Goal: Task Accomplishment & Management: Manage account settings

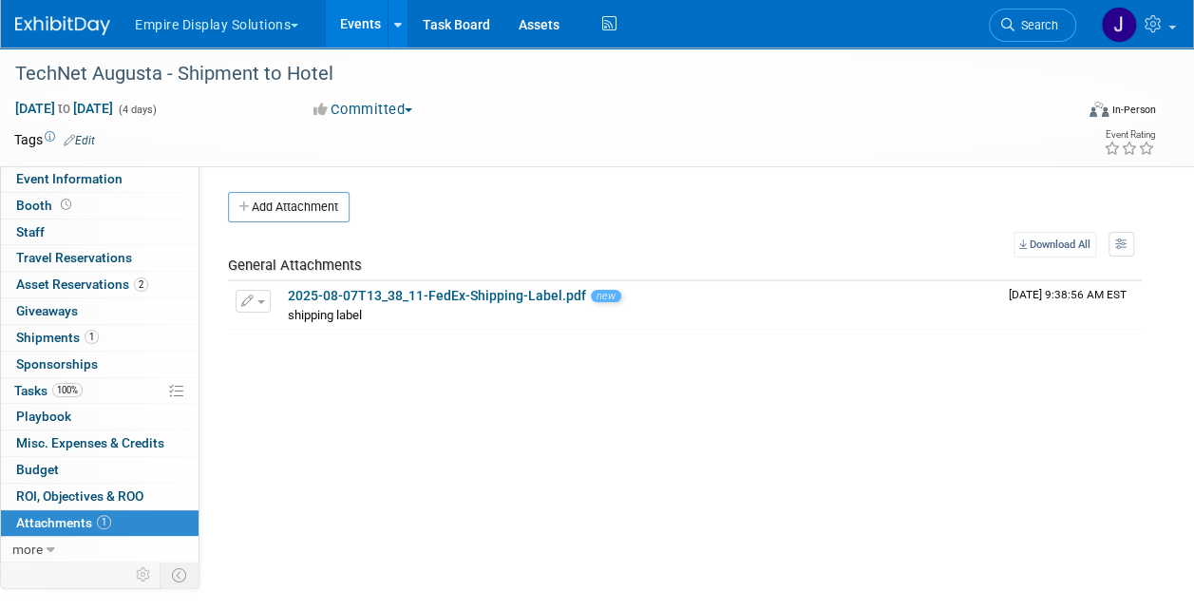
click at [217, 17] on button "Empire Display Solutions" at bounding box center [227, 21] width 189 height 42
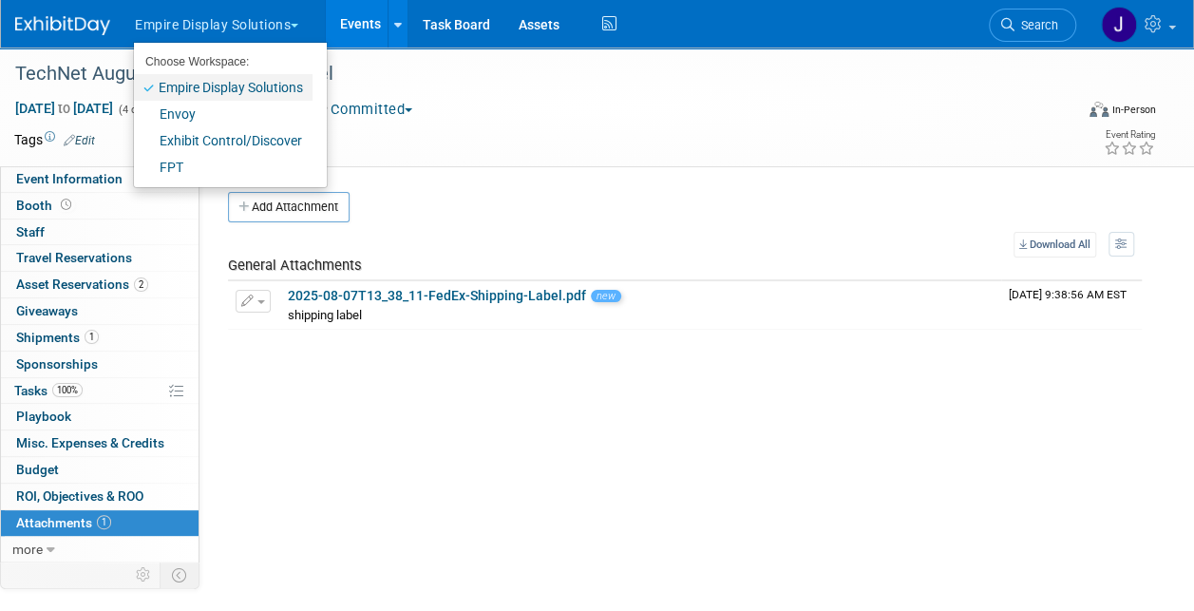
click at [236, 81] on link "Empire Display Solutions" at bounding box center [223, 87] width 179 height 27
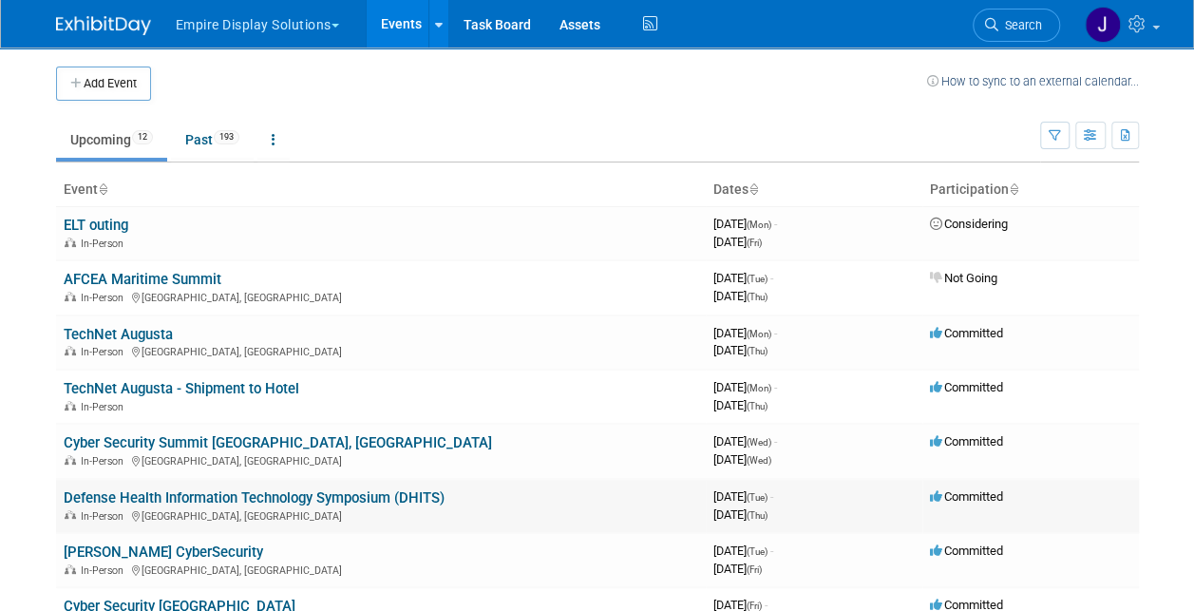
click at [357, 494] on link "Defense Health Information Technology Symposium (DHITS)" at bounding box center [254, 497] width 381 height 17
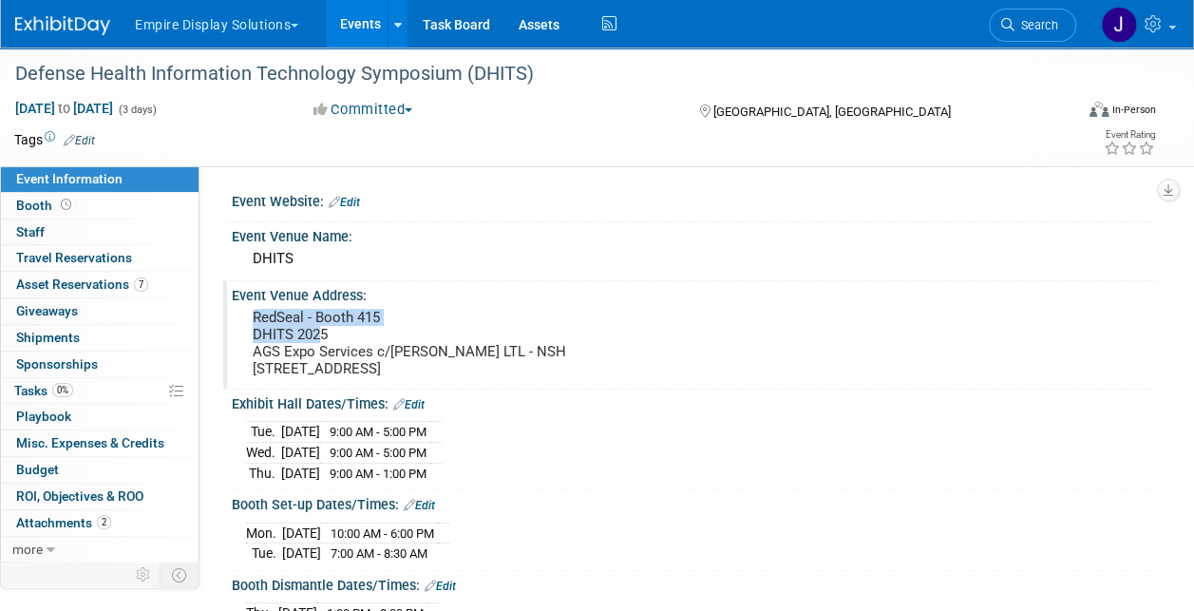
drag, startPoint x: 255, startPoint y: 315, endPoint x: 324, endPoint y: 338, distance: 73.0
click at [324, 338] on pre "RedSeal - Booth 415 DHITS 2025 AGS Expo Services c/o Saia LTL - NSH 1625 Corpor…" at bounding box center [424, 343] width 343 height 68
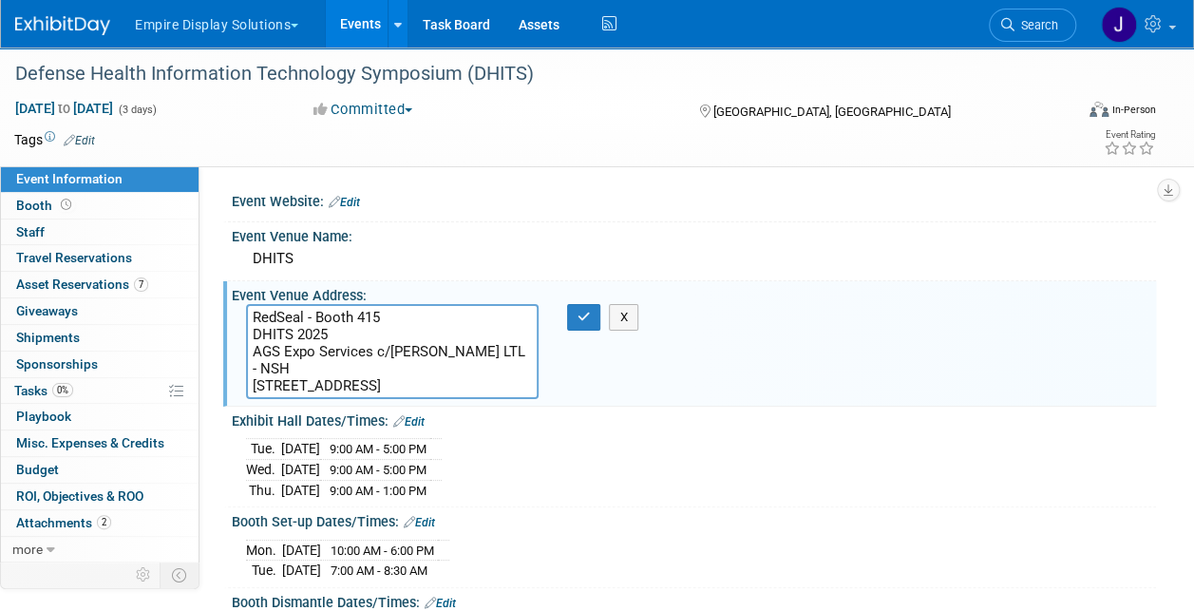
drag, startPoint x: 330, startPoint y: 335, endPoint x: 247, endPoint y: 320, distance: 84.9
click at [247, 320] on textarea "RedSeal - Booth 415 DHITS 2025 AGS Expo Services c/o Saia LTL - NSH 1625 Corpor…" at bounding box center [392, 351] width 293 height 95
click at [372, 337] on textarea "RedSeal - Booth 415 DHITS 2025 AGS Expo Services c/o Saia LTL - NSH 1625 Corpor…" at bounding box center [392, 351] width 293 height 95
drag, startPoint x: 249, startPoint y: 352, endPoint x: 500, endPoint y: 358, distance: 251.7
click at [500, 358] on textarea "RedSeal - Booth 415 DHITS 2025 AGS Expo Services c/o Saia LTL - NSH 1625 Corpor…" at bounding box center [392, 351] width 293 height 95
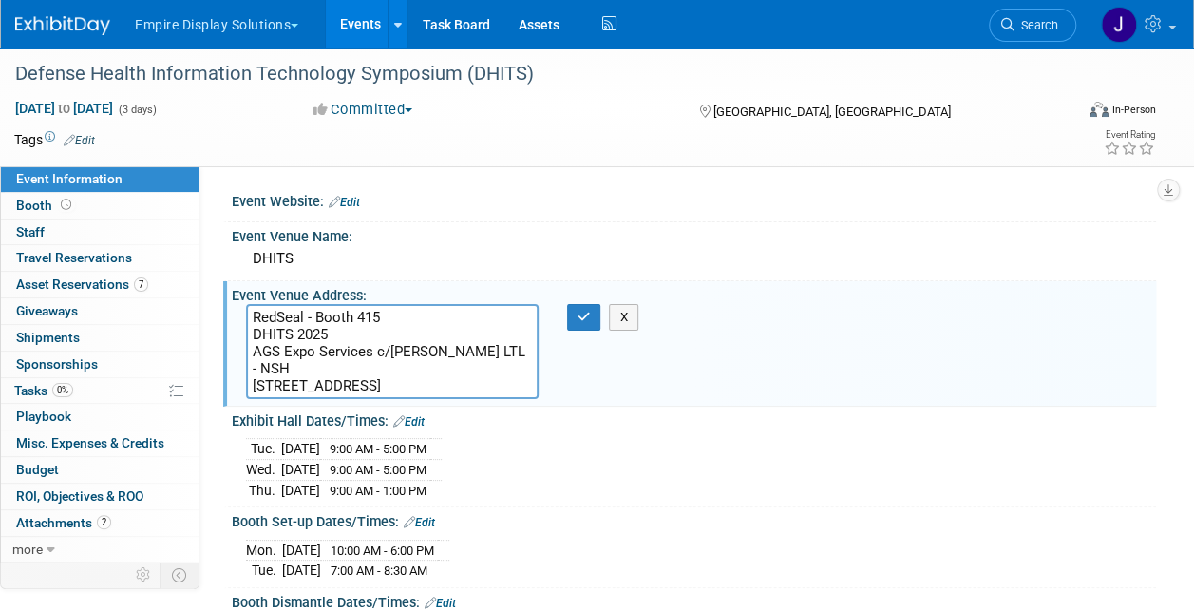
drag, startPoint x: 251, startPoint y: 369, endPoint x: 389, endPoint y: 371, distance: 138.7
click at [389, 371] on textarea "RedSeal - Booth 415 DHITS 2025 AGS Expo Services c/o Saia LTL - NSH 1625 Corpor…" at bounding box center [392, 351] width 293 height 95
click at [356, 387] on textarea "RedSeal - Booth 415 DHITS 2025 AGS Expo Services c/o Saia LTL - NSH 1625 Corpor…" at bounding box center [392, 351] width 293 height 95
click at [358, 387] on textarea "RedSeal - Booth 415 DHITS 2025 AGS Expo Services c/o Saia LTL - NSH 1625 Corpor…" at bounding box center [392, 351] width 293 height 95
click at [73, 519] on span "Attachments 3" at bounding box center [63, 522] width 95 height 15
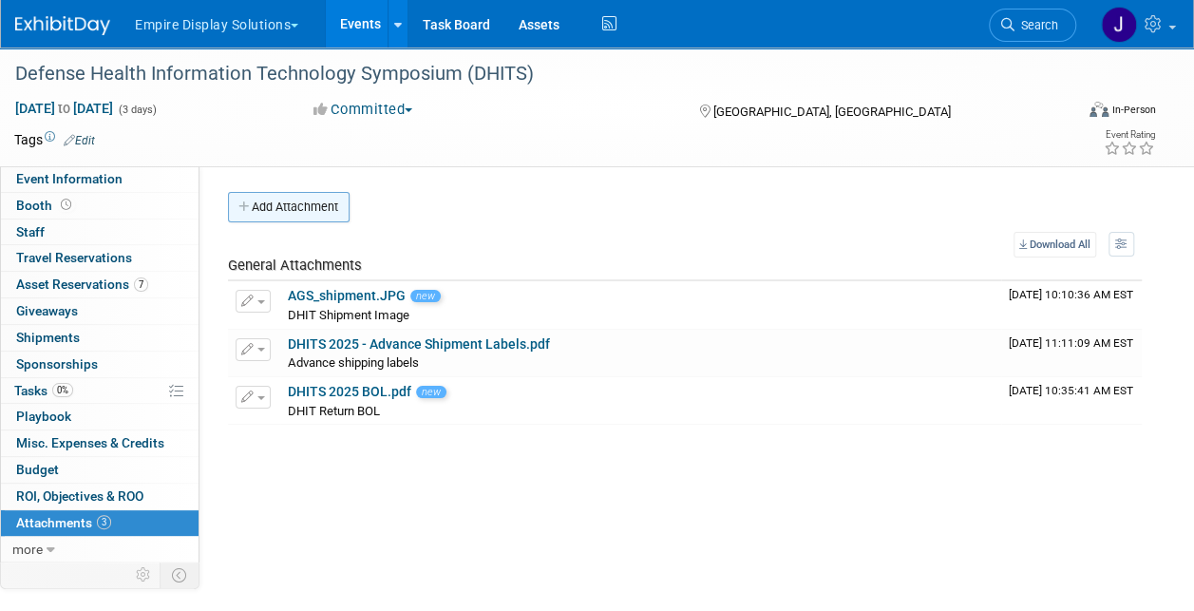
click at [311, 217] on button "Add Attachment" at bounding box center [289, 207] width 122 height 30
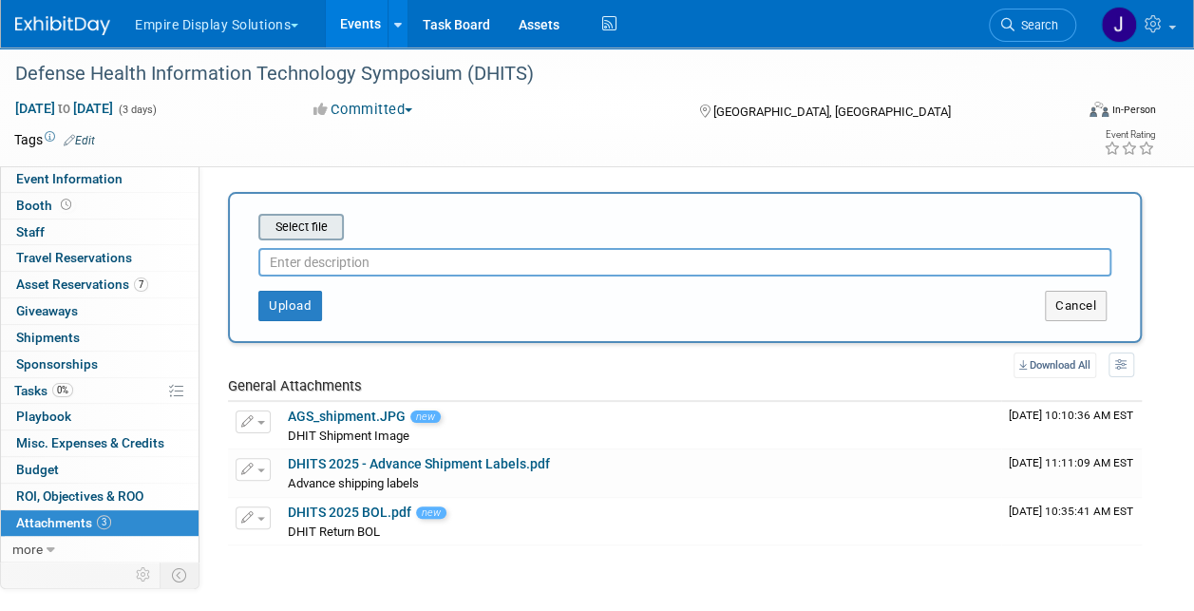
click at [309, 231] on input "file" at bounding box center [229, 227] width 226 height 23
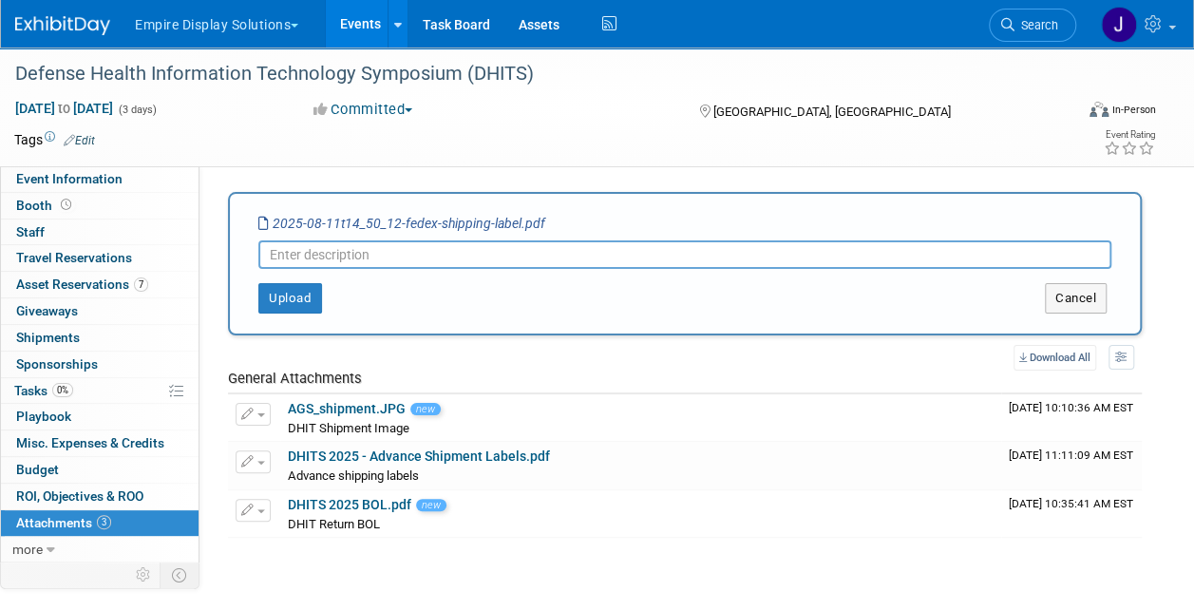
click at [382, 254] on input "text" at bounding box center [684, 254] width 853 height 28
type input "shipping labels"
click at [287, 299] on button "Upload" at bounding box center [290, 298] width 64 height 30
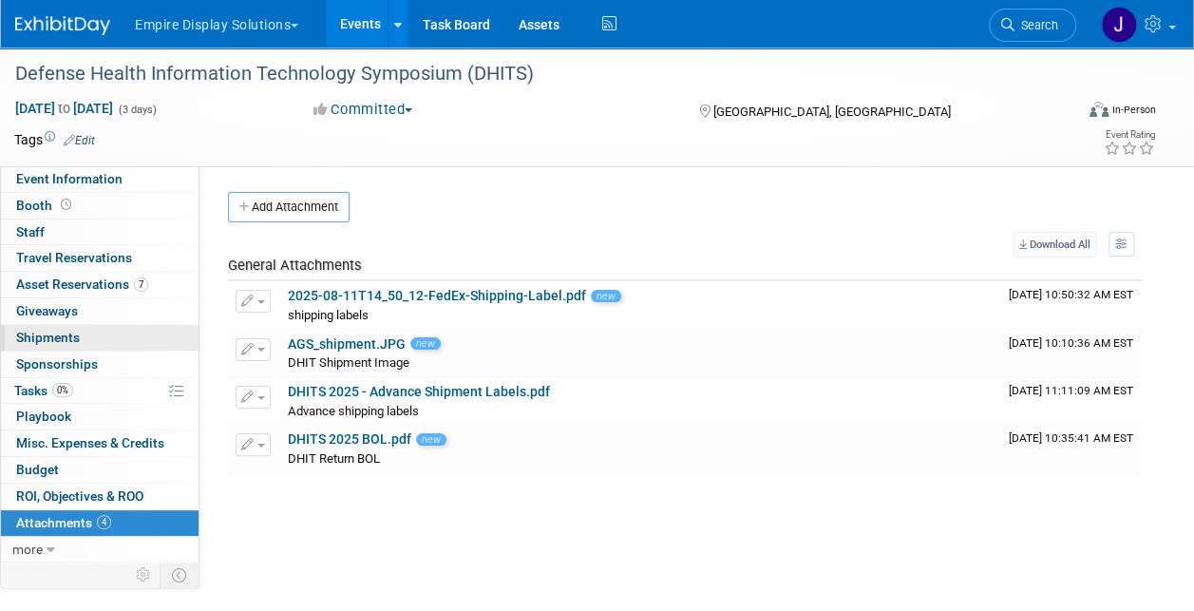
click at [74, 336] on span "Shipments 0" at bounding box center [48, 337] width 64 height 15
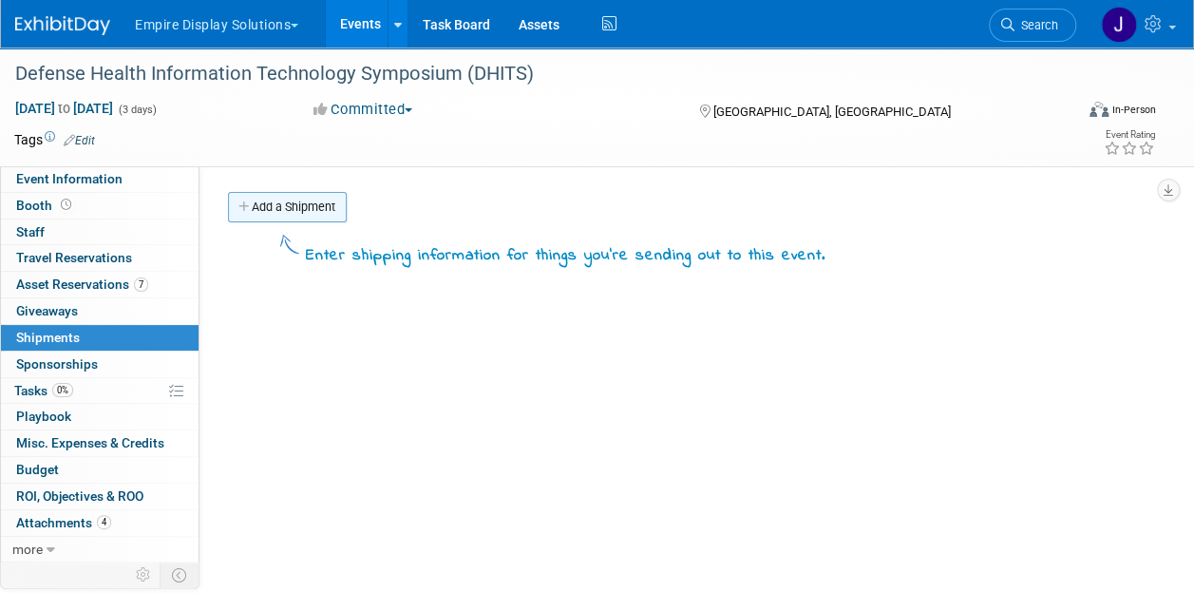
click at [266, 195] on link "Add a Shipment" at bounding box center [287, 207] width 119 height 30
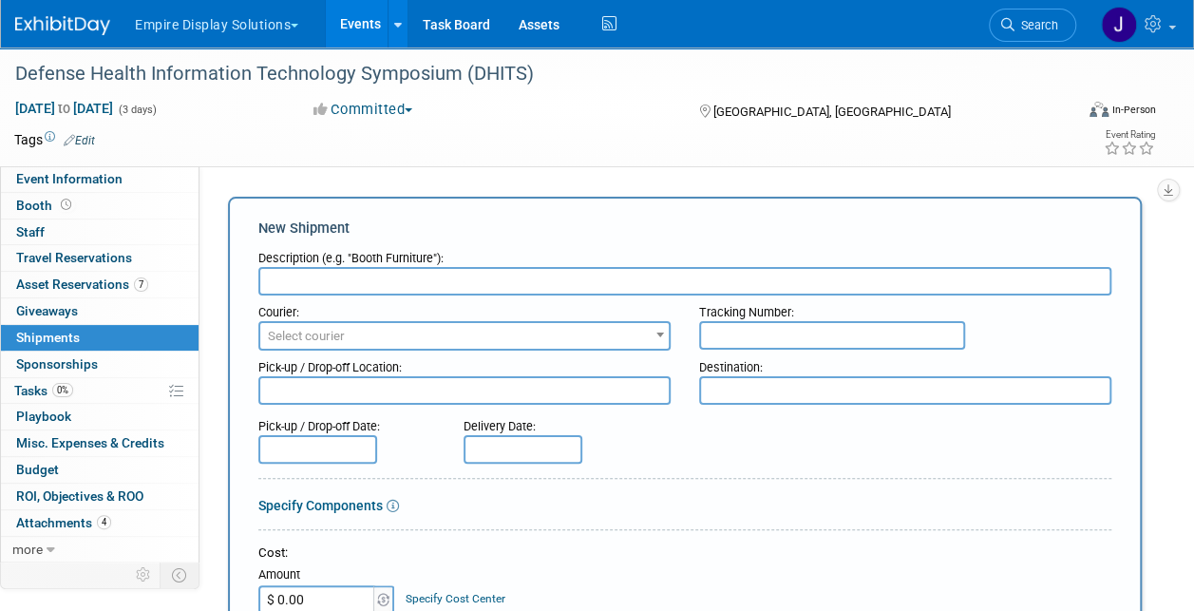
click at [368, 271] on input "text" at bounding box center [684, 281] width 853 height 28
type input "Black case 1"
paste input "8834 7130 3525"
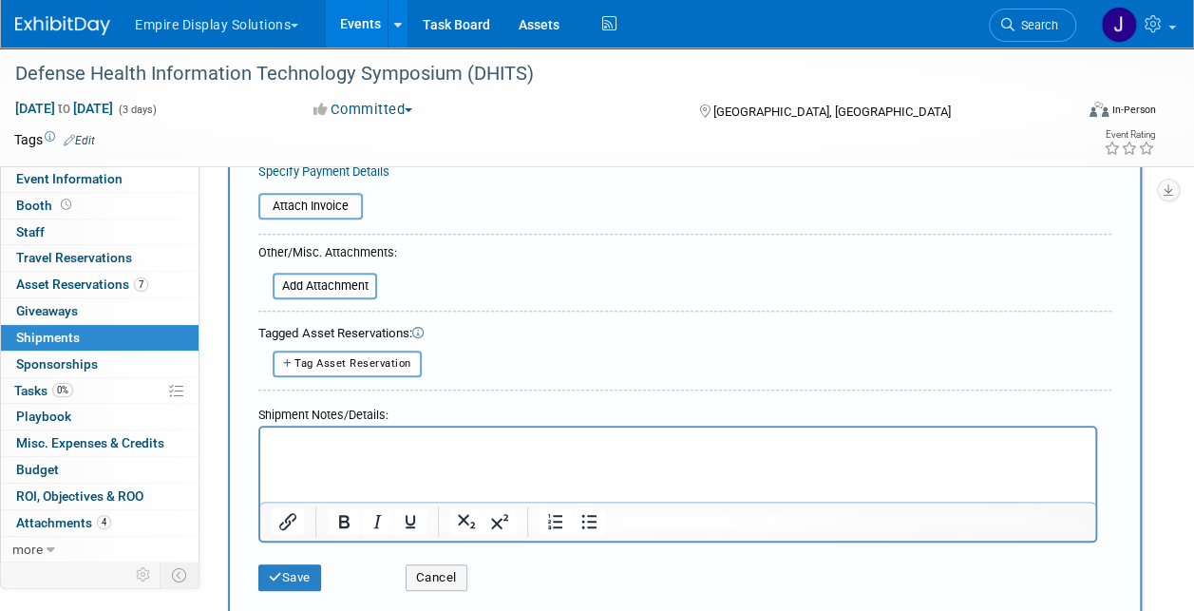
scroll to position [475, 0]
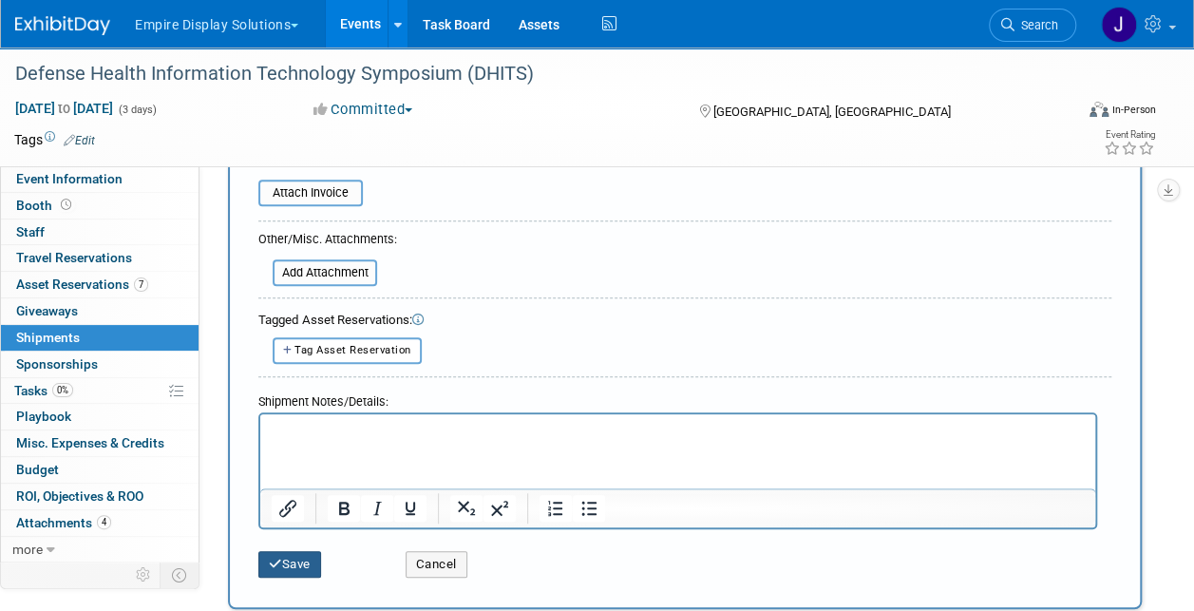
type input "8834 7130 3525"
click at [295, 552] on button "Save" at bounding box center [289, 564] width 63 height 27
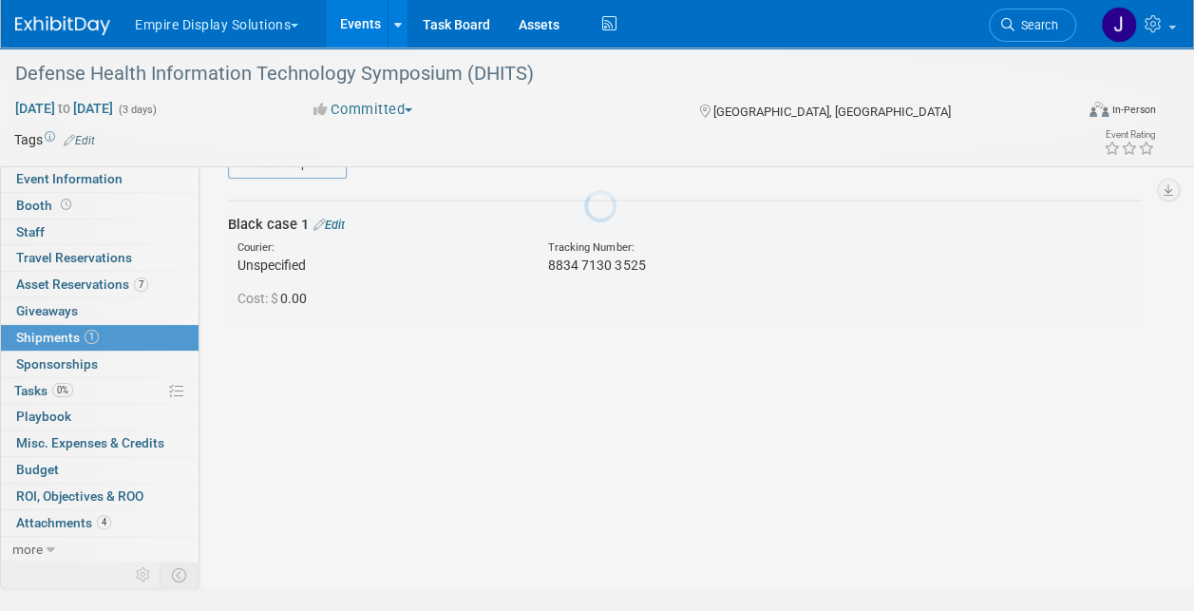
scroll to position [42, 0]
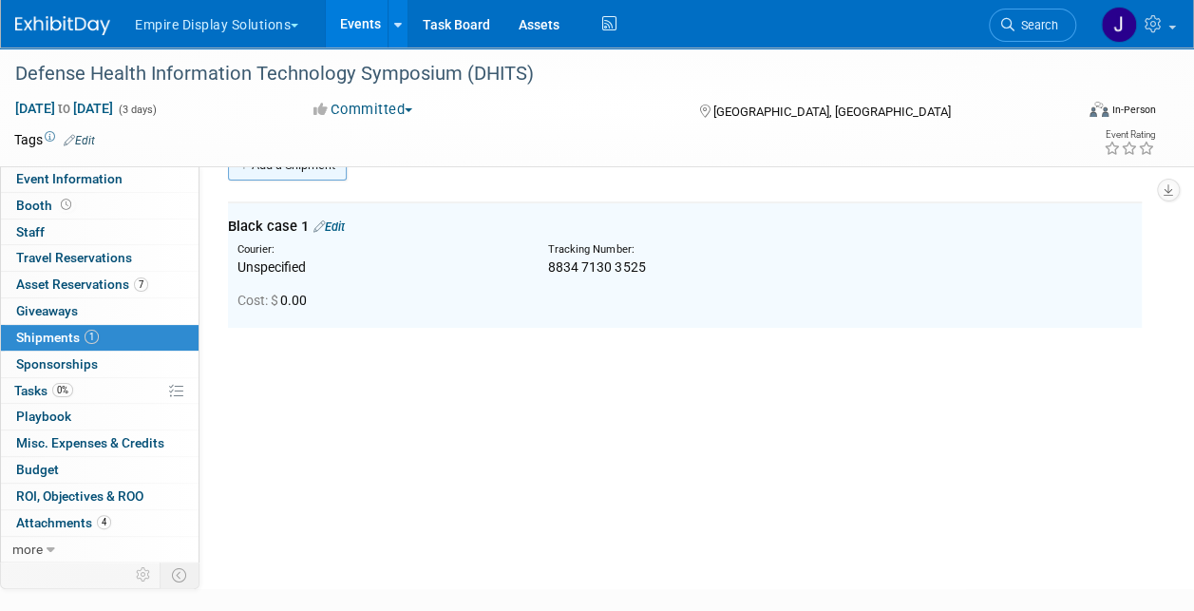
click at [293, 171] on link "Add a Shipment" at bounding box center [287, 165] width 119 height 30
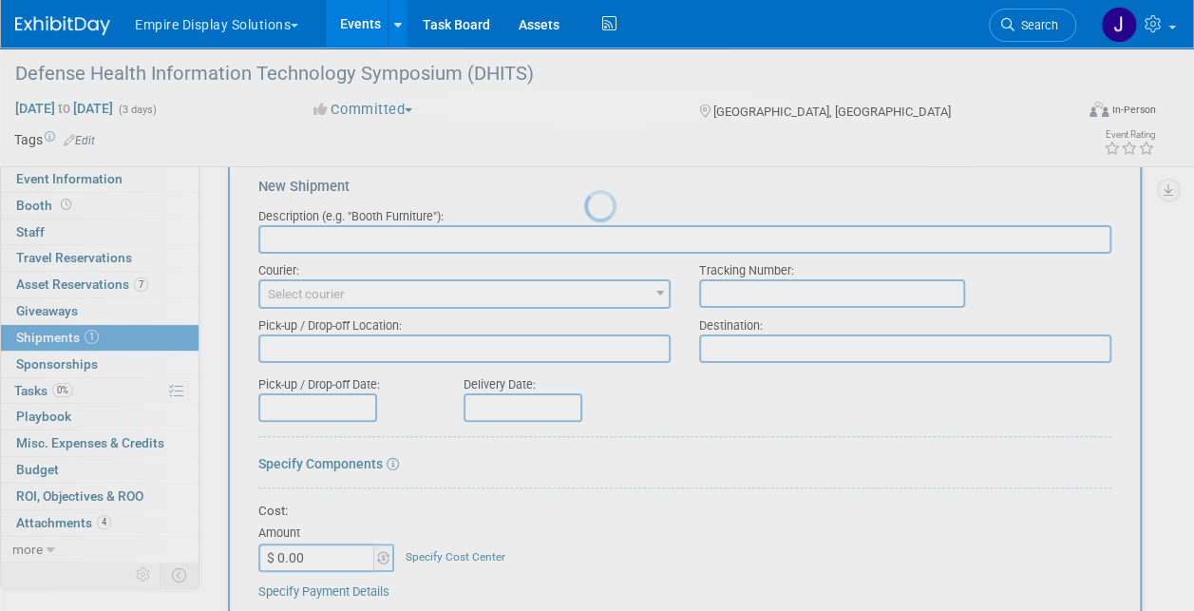
scroll to position [0, 0]
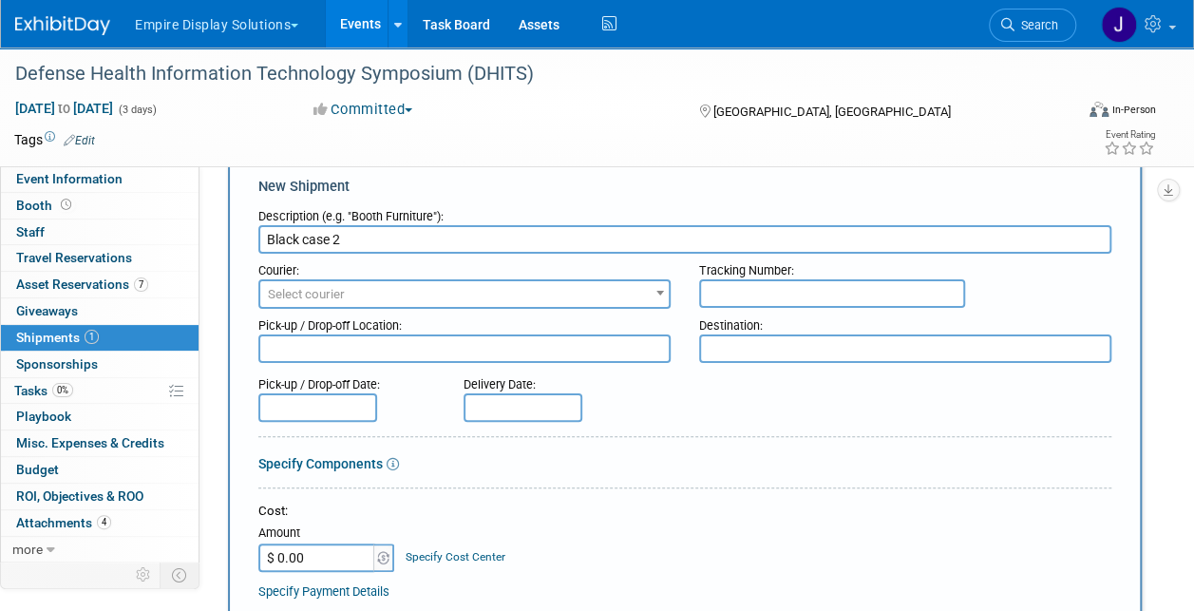
type input "Black case 2"
click at [745, 294] on input "text" at bounding box center [832, 293] width 266 height 28
paste input "8834 7130 3536"
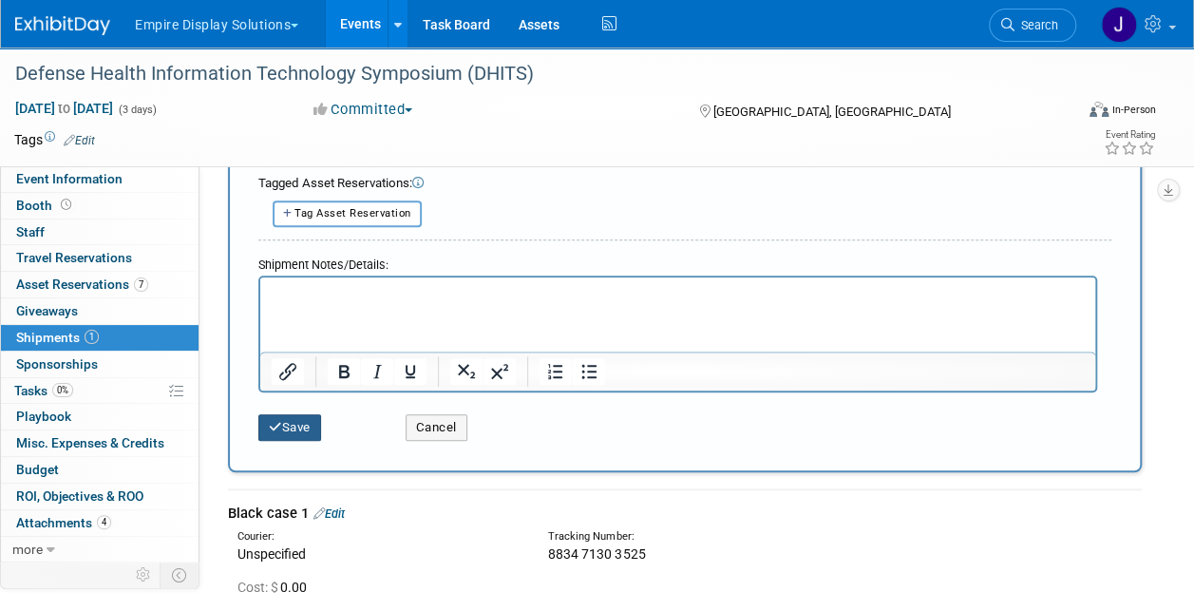
type input "8834 7130 3536"
click at [306, 417] on button "Save" at bounding box center [289, 427] width 63 height 27
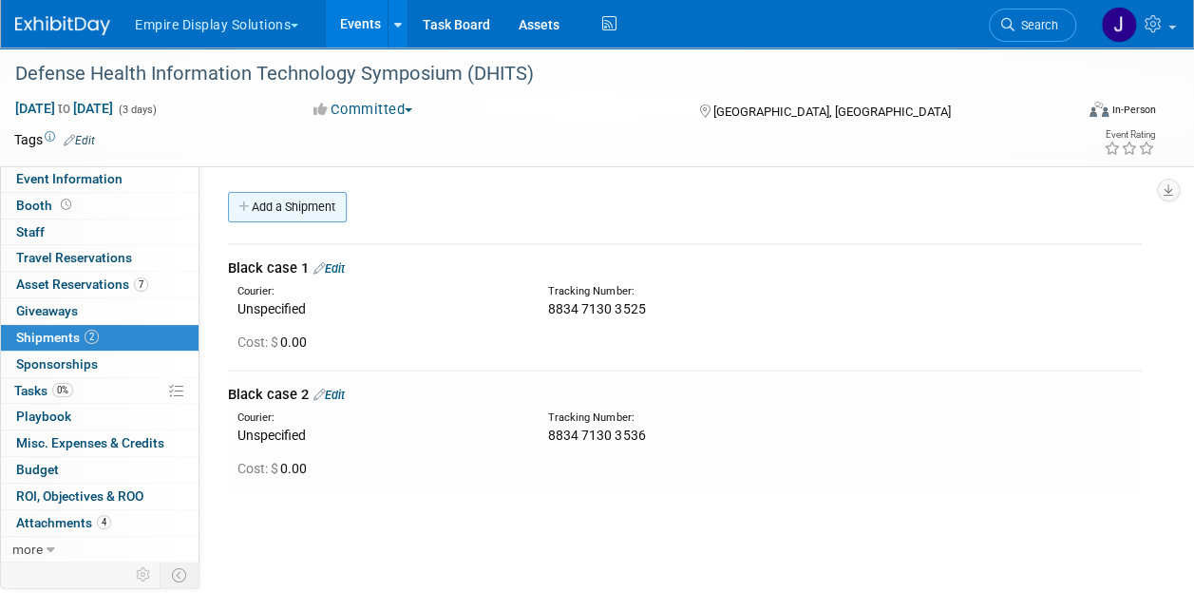
click at [319, 198] on link "Add a Shipment" at bounding box center [287, 207] width 119 height 30
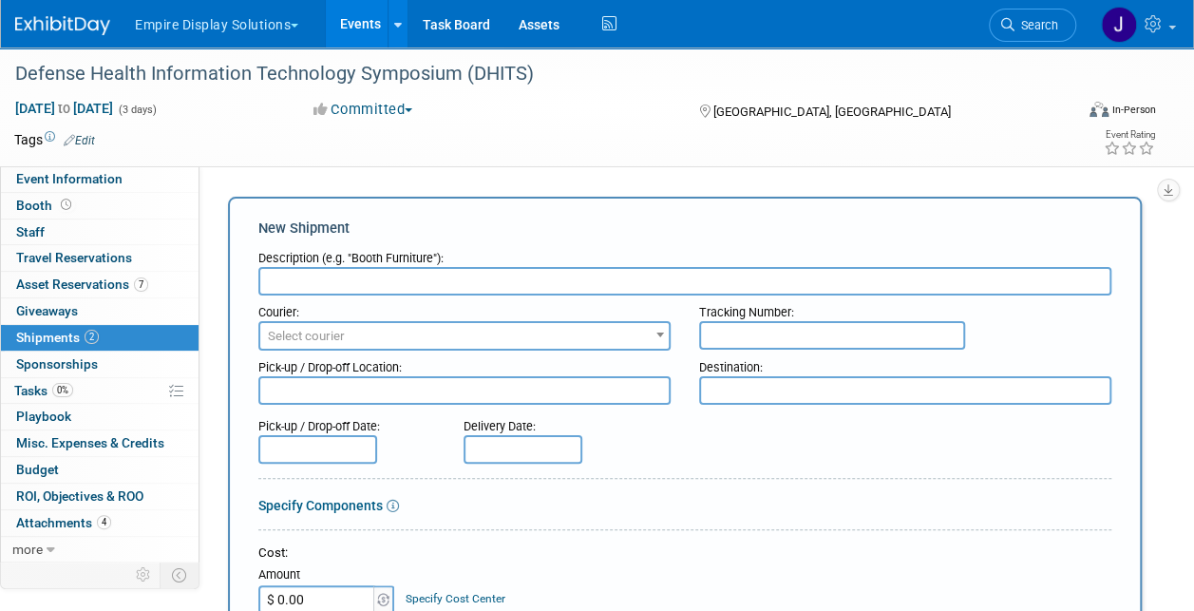
click at [323, 275] on input "text" at bounding box center [684, 281] width 853 height 28
type input "Box"
click at [754, 335] on input "text" at bounding box center [832, 335] width 266 height 28
paste input "8834 7130 3547"
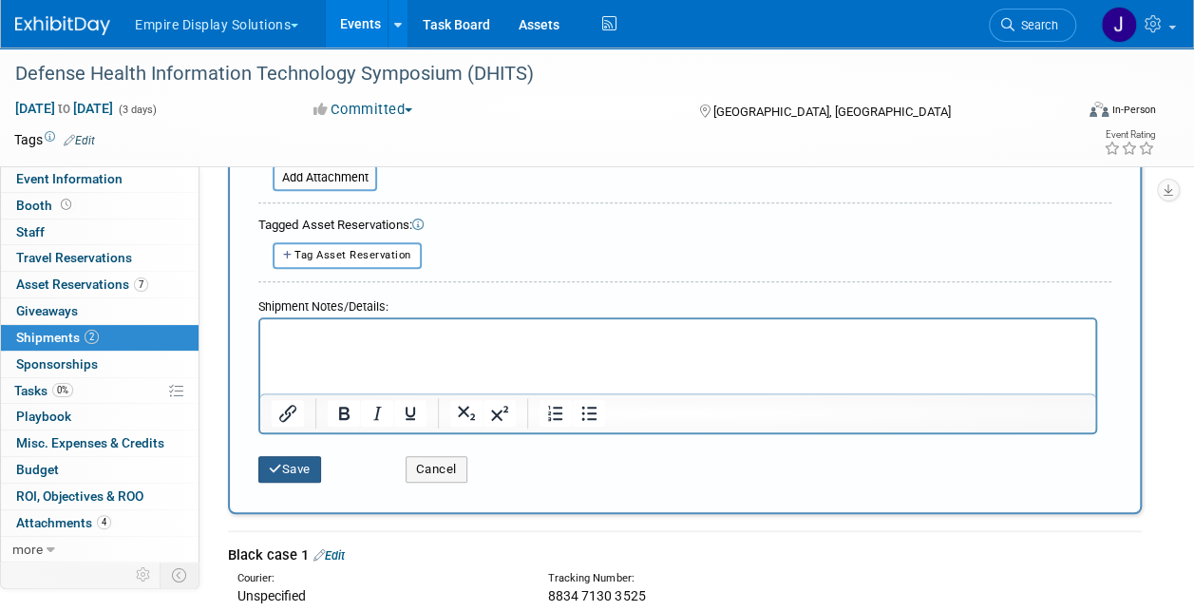
type input "8834 7130 3547"
click at [296, 468] on button "Save" at bounding box center [289, 469] width 63 height 27
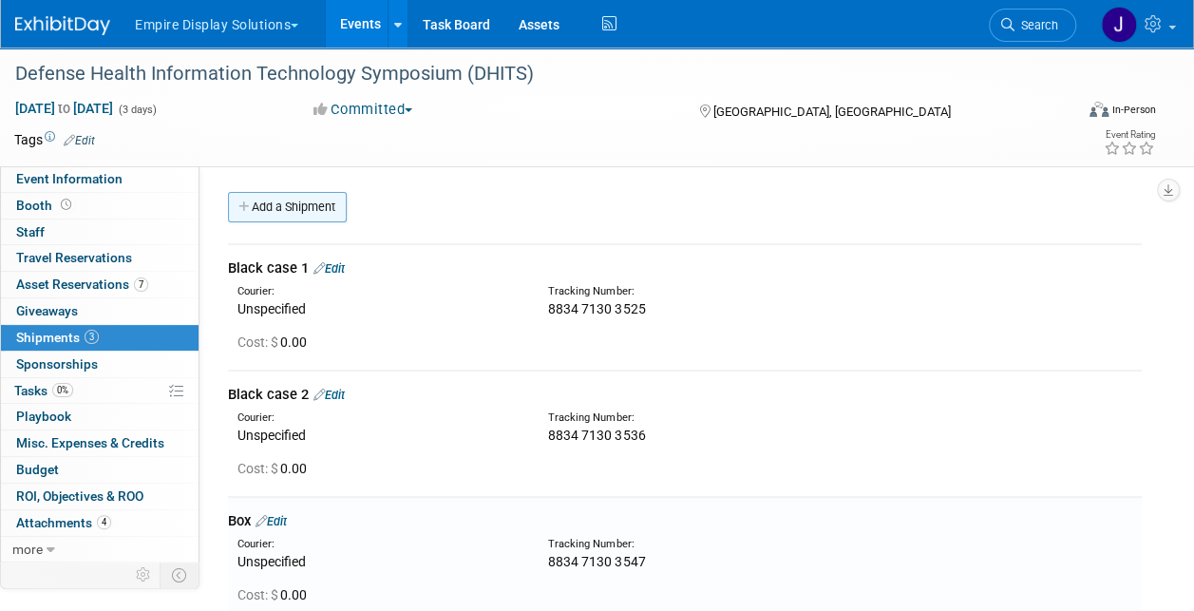
click at [277, 214] on link "Add a Shipment" at bounding box center [287, 207] width 119 height 30
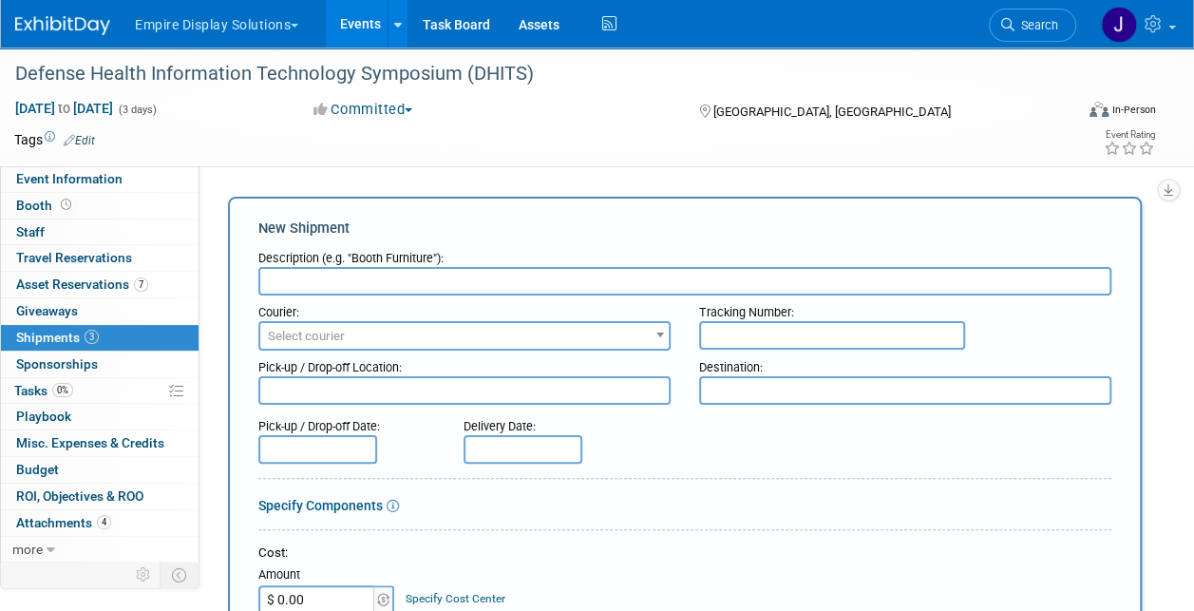
paste input "8834 7130 3558"
type input "8834 7130 3558"
click at [332, 275] on input "text" at bounding box center [684, 281] width 853 height 28
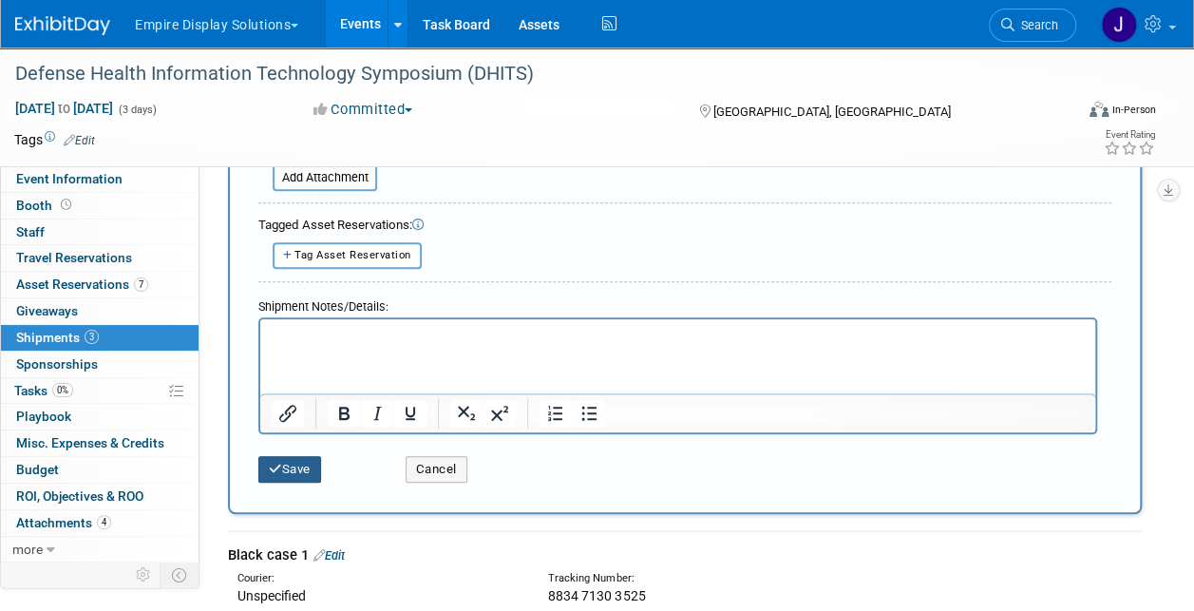
type input "Box"
click at [302, 464] on button "Save" at bounding box center [289, 469] width 63 height 27
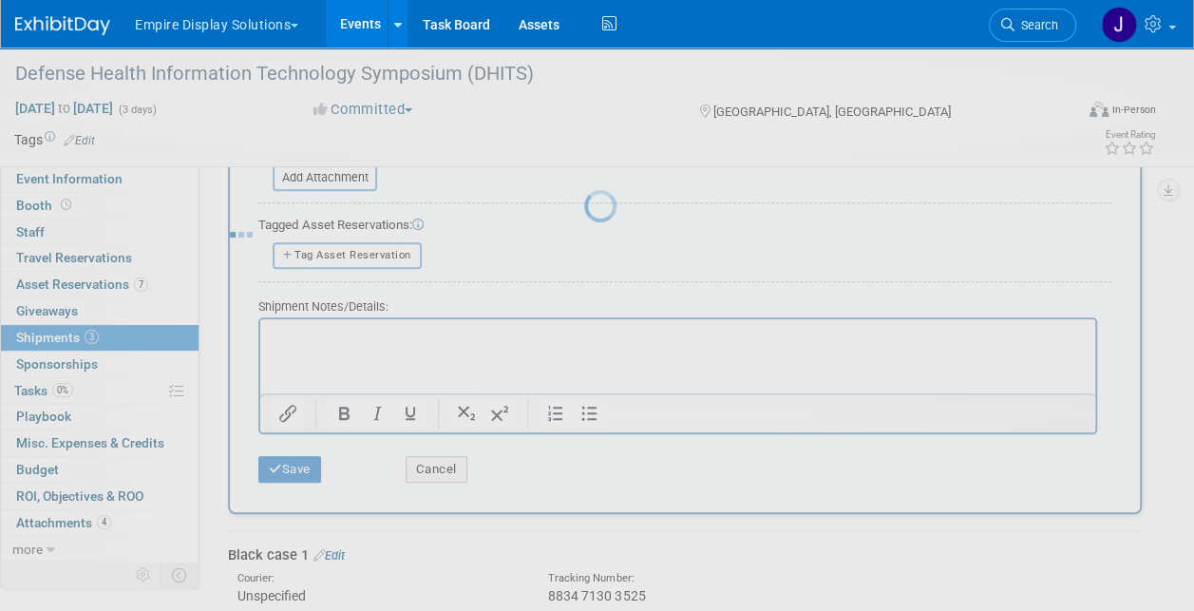
scroll to position [344, 0]
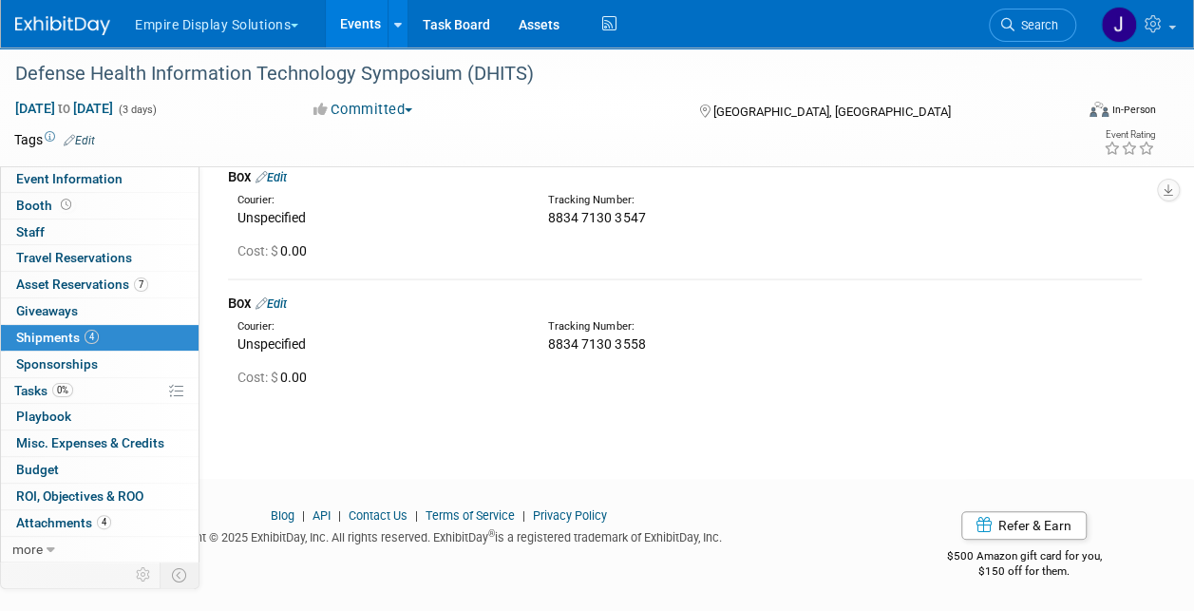
click at [357, 27] on link "Events" at bounding box center [360, 23] width 69 height 47
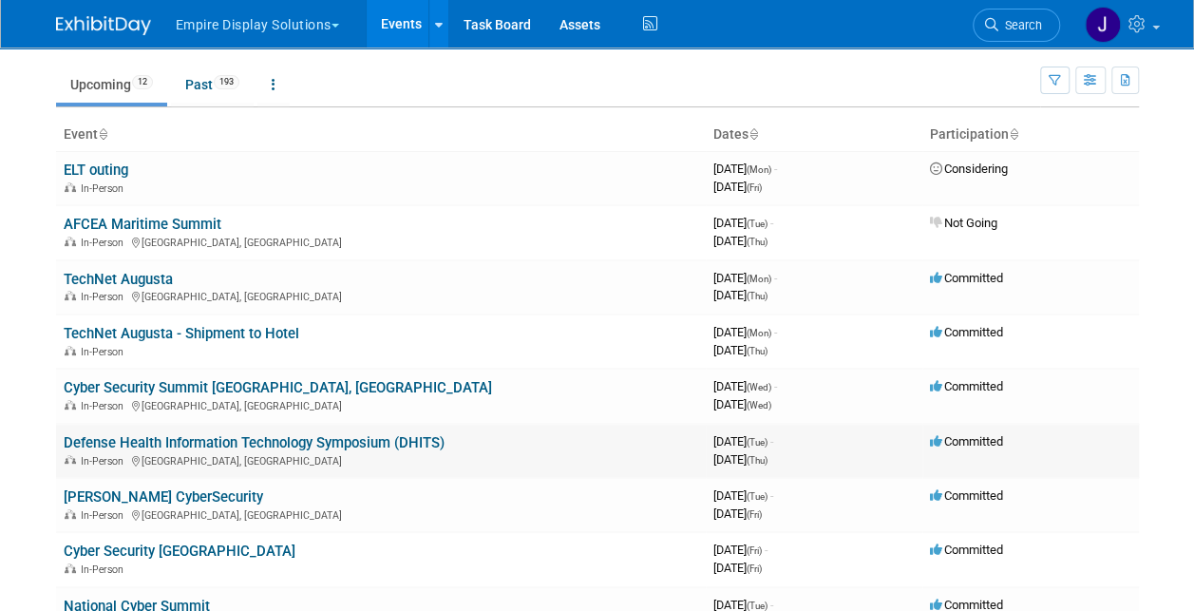
scroll to position [95, 0]
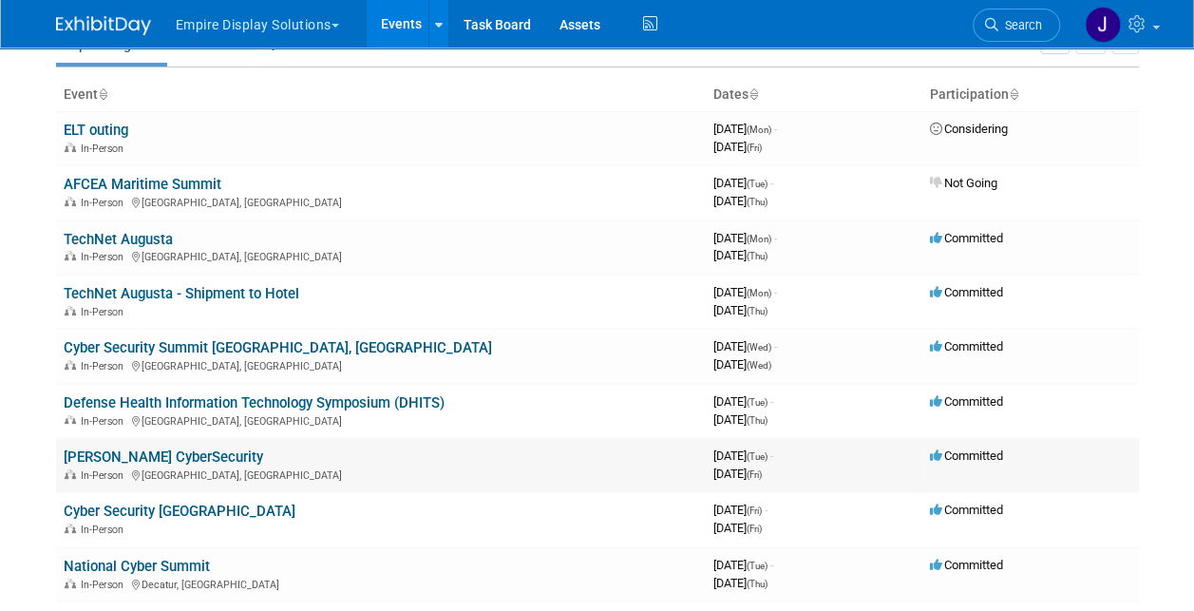
click at [169, 453] on link "[PERSON_NAME] CyberSecurity" at bounding box center [163, 456] width 199 height 17
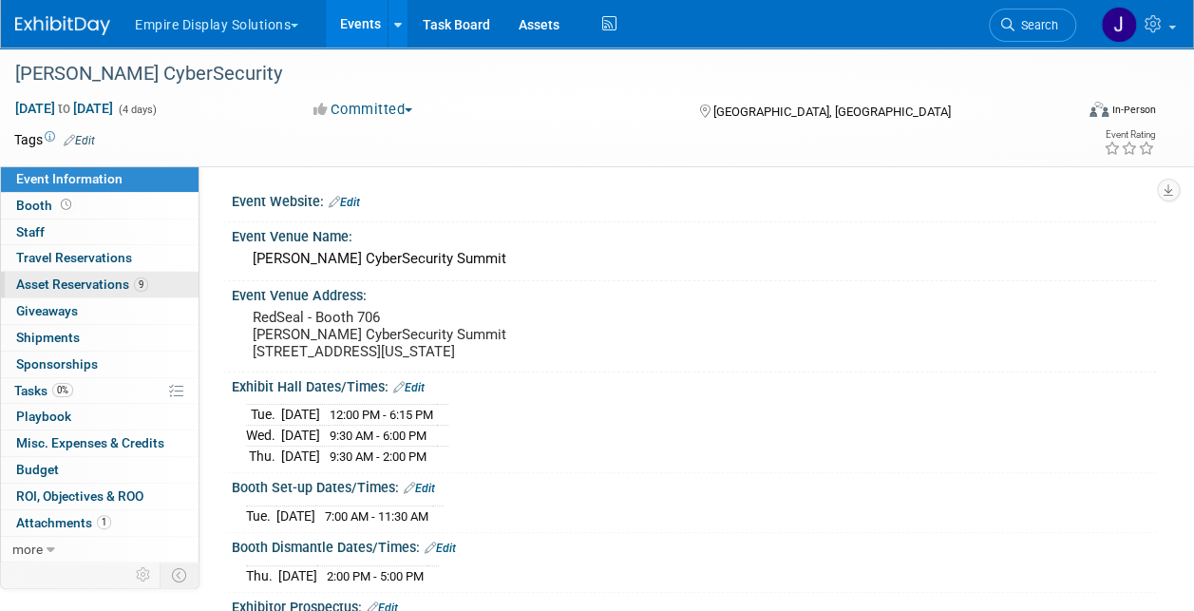
click at [117, 291] on span "Asset Reservations 9" at bounding box center [82, 283] width 132 height 15
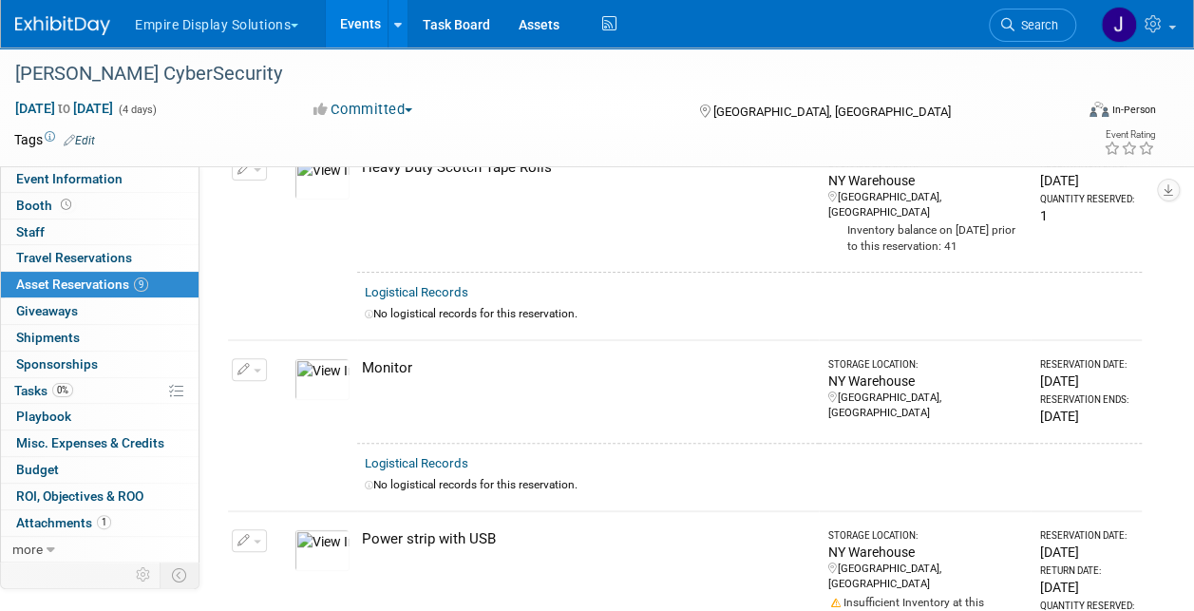
scroll to position [95, 0]
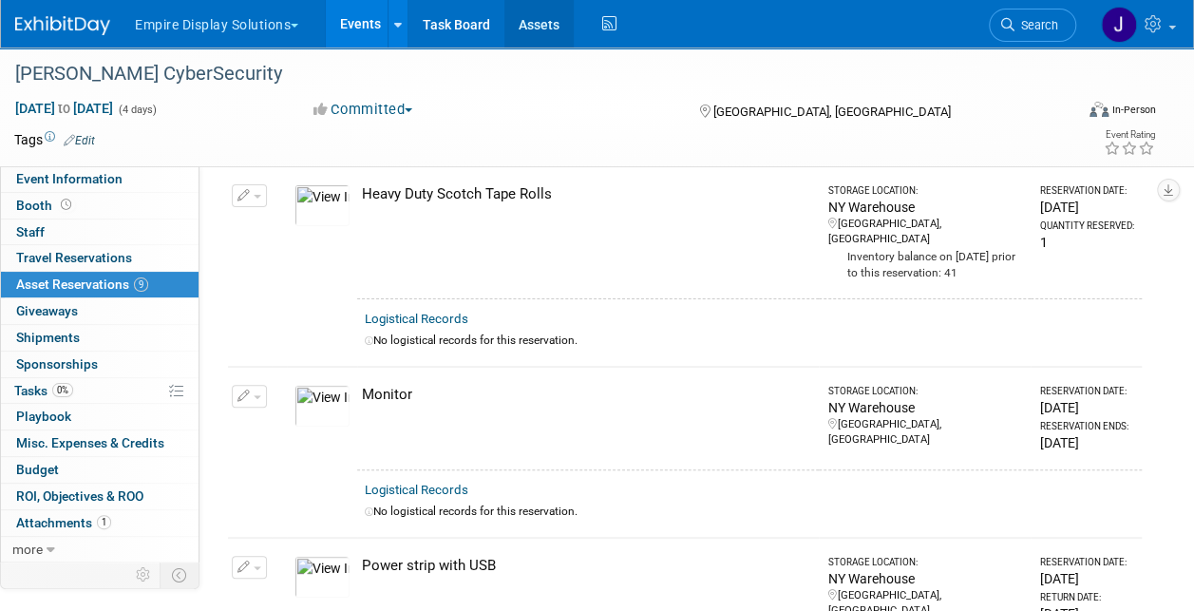
click at [530, 33] on link "Assets" at bounding box center [538, 23] width 69 height 47
